Goal: Submit feedback/report problem: Submit feedback/report problem

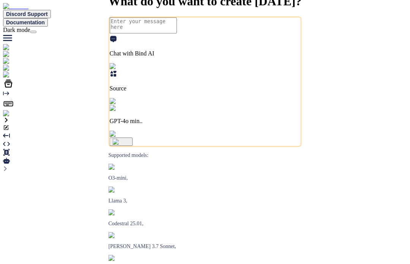
click at [36, 31] on button at bounding box center [33, 32] width 6 height 2
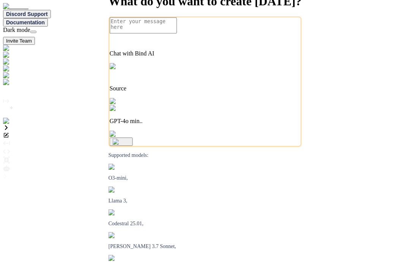
click at [48, 13] on span "Discord Support" at bounding box center [27, 14] width 42 height 6
type textarea "x"
click at [33, 32] on div at bounding box center [33, 32] width 0 height 0
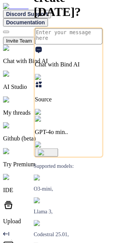
click at [44, 37] on icon "Created with Pixso." at bounding box center [39, 40] width 9 height 6
type textarea "x"
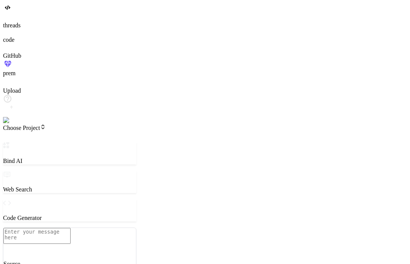
type textarea "x"
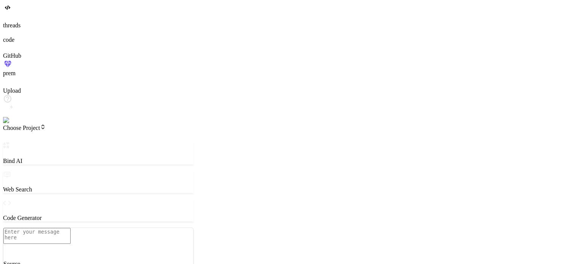
type textarea "x"
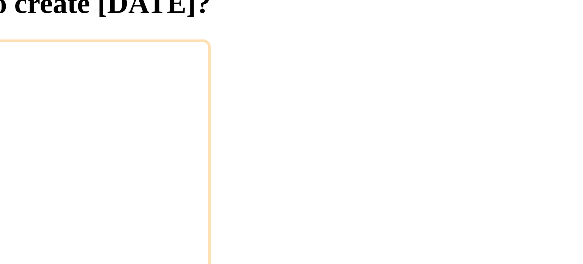
type textarea "x"
